Goal: Task Accomplishment & Management: Use online tool/utility

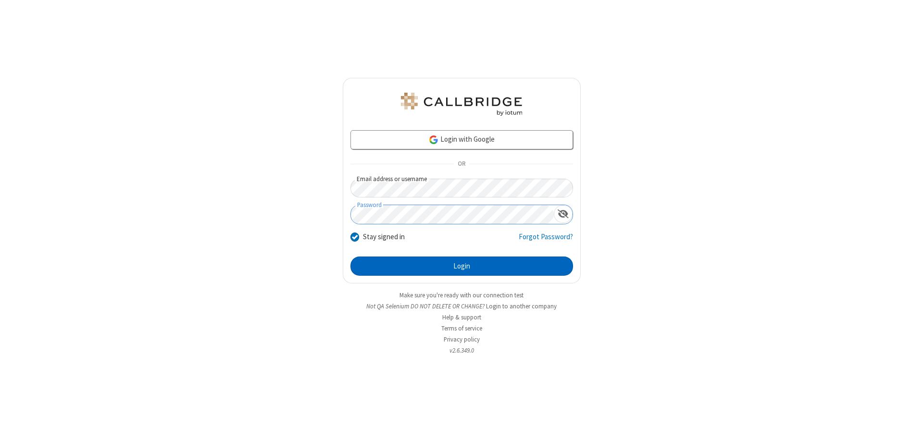
click at [461, 266] on button "Login" at bounding box center [461, 266] width 223 height 19
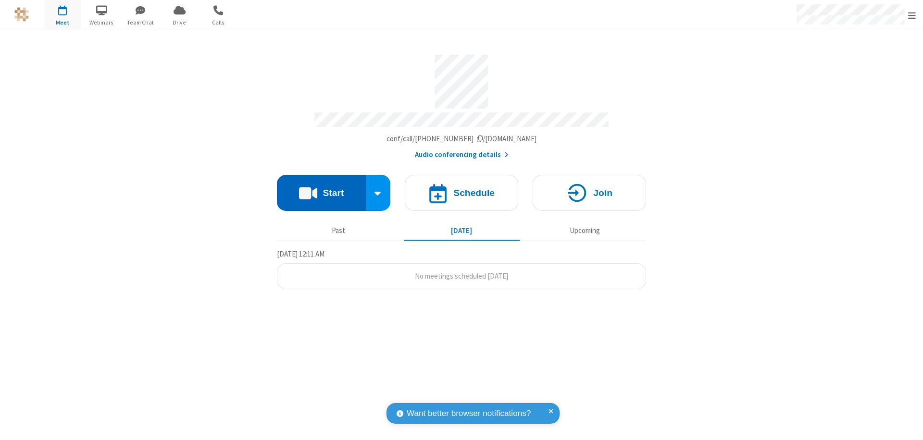
click at [321, 188] on button "Start" at bounding box center [321, 193] width 89 height 36
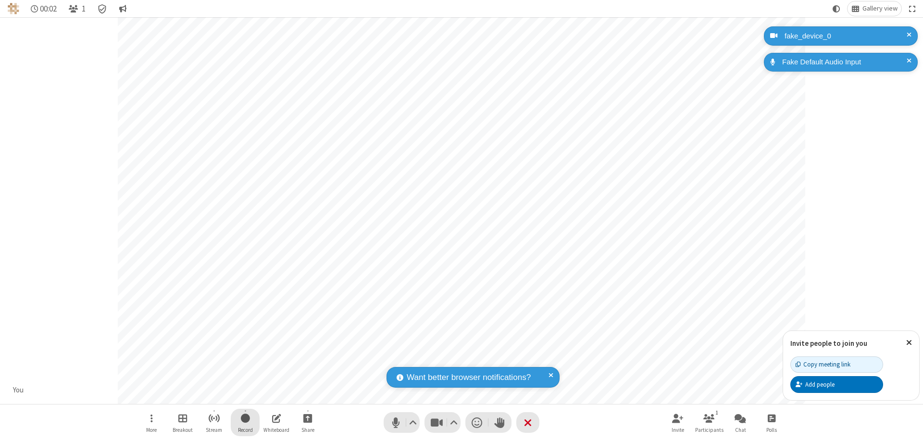
click at [245, 423] on span "Start recording" at bounding box center [245, 418] width 9 height 12
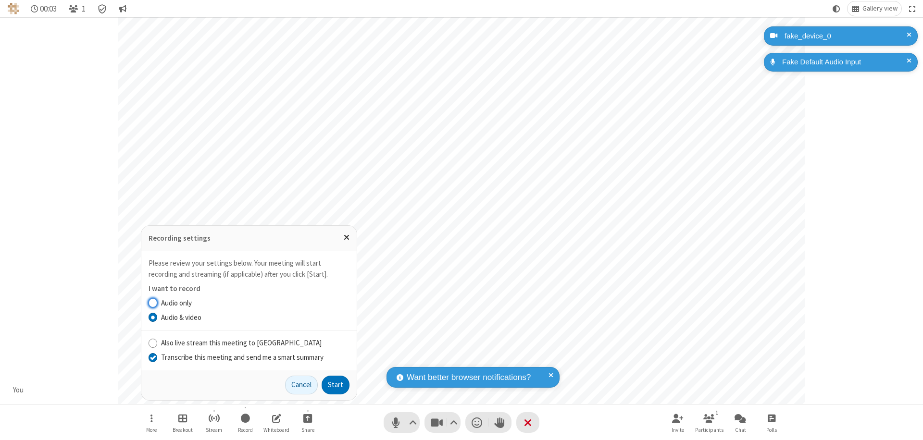
click at [152, 357] on input "Transcribe this meeting and send me a smart summary" at bounding box center [153, 357] width 9 height 10
click at [336, 385] on button "Start" at bounding box center [336, 385] width 28 height 19
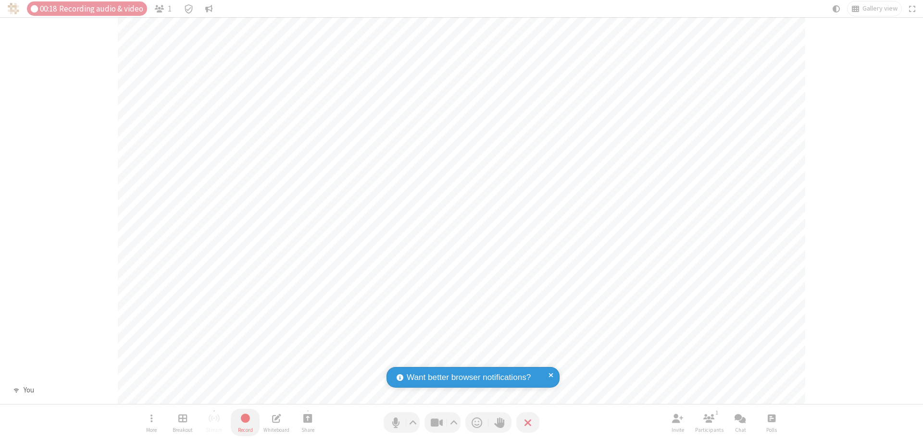
click at [245, 423] on span "Stop recording" at bounding box center [245, 418] width 12 height 13
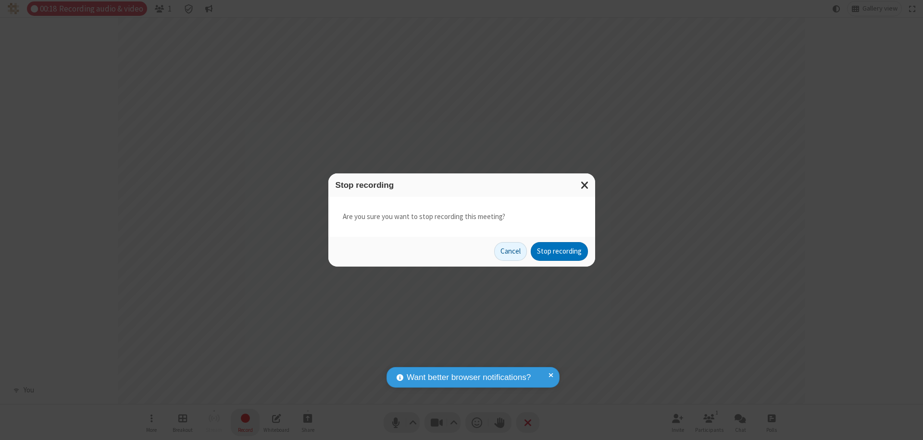
click at [559, 251] on button "Stop recording" at bounding box center [559, 251] width 57 height 19
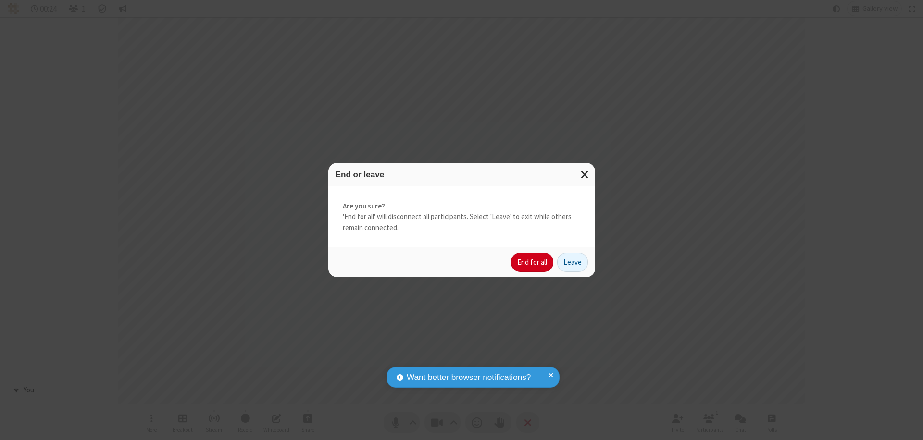
click at [533, 262] on button "End for all" at bounding box center [532, 262] width 42 height 19
